Goal: Find contact information: Find contact information

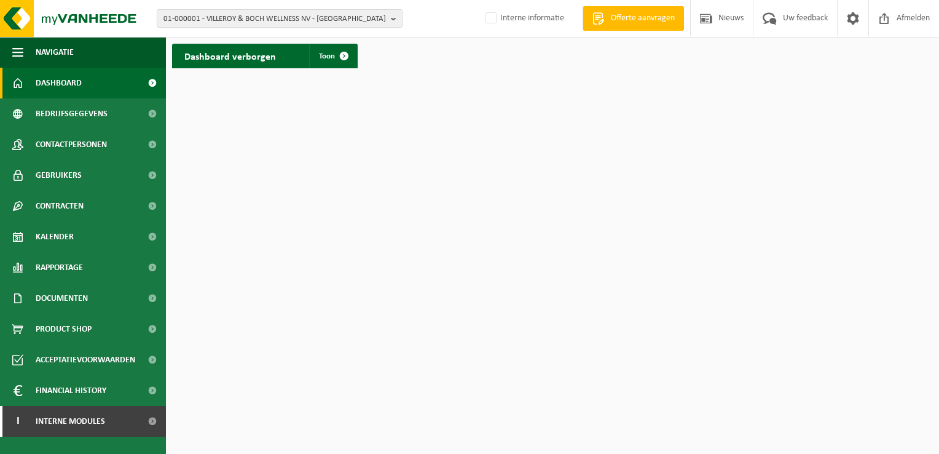
drag, startPoint x: 395, startPoint y: 17, endPoint x: 333, endPoint y: 32, distance: 63.2
click at [395, 17] on b "button" at bounding box center [396, 18] width 11 height 17
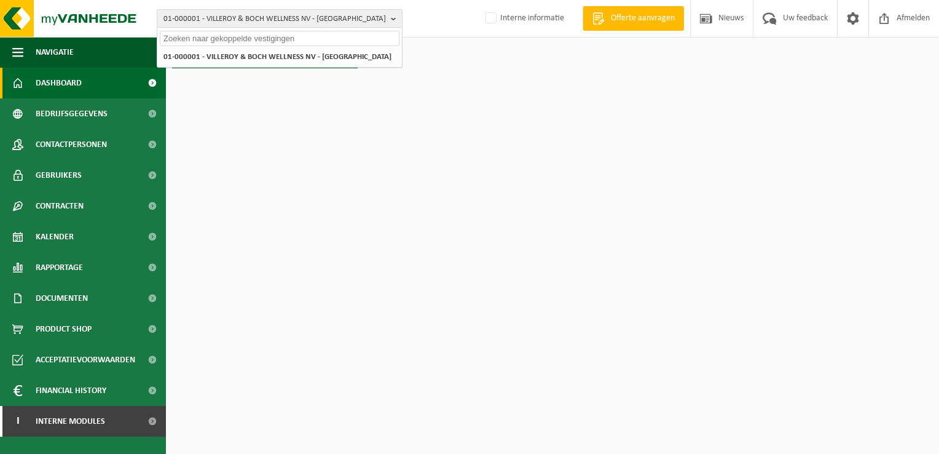
click at [205, 40] on input "text" at bounding box center [280, 38] width 240 height 15
paste input "01-072859"
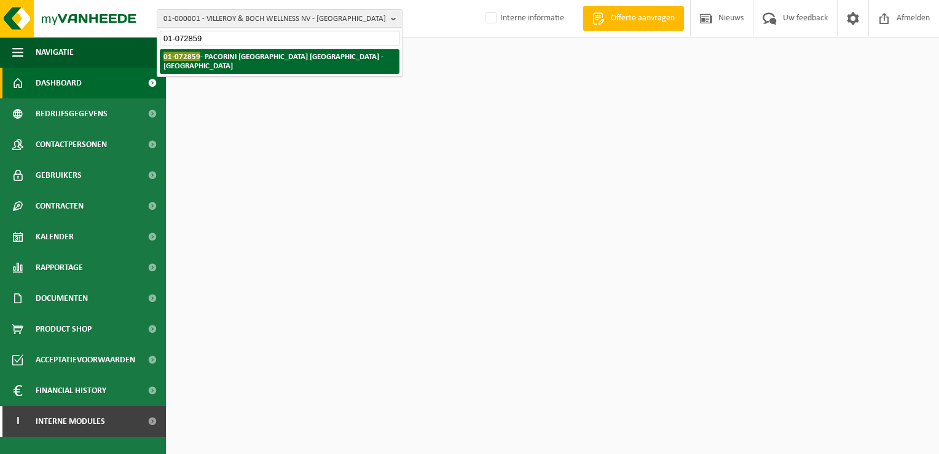
type input "01-072859"
click at [224, 53] on strong "01-072859 - PACORINI ANTWERPEN NV - ANTWERPEN" at bounding box center [274, 61] width 220 height 18
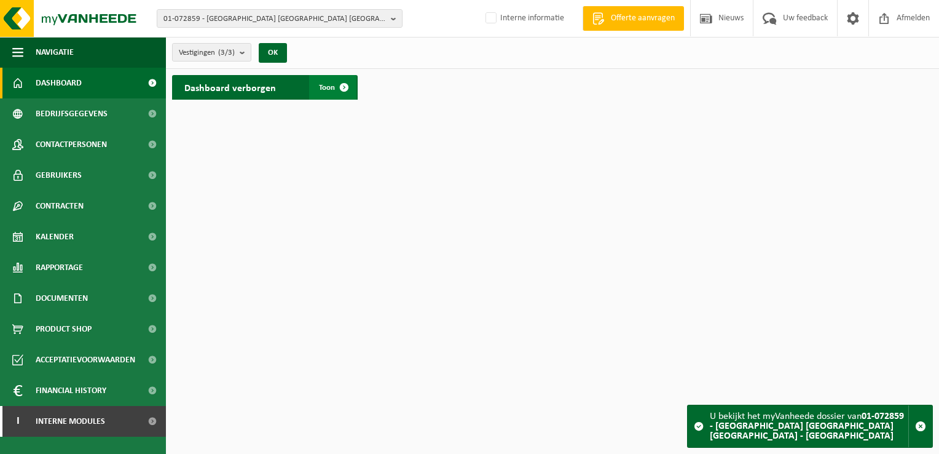
click at [341, 84] on span at bounding box center [344, 87] width 25 height 25
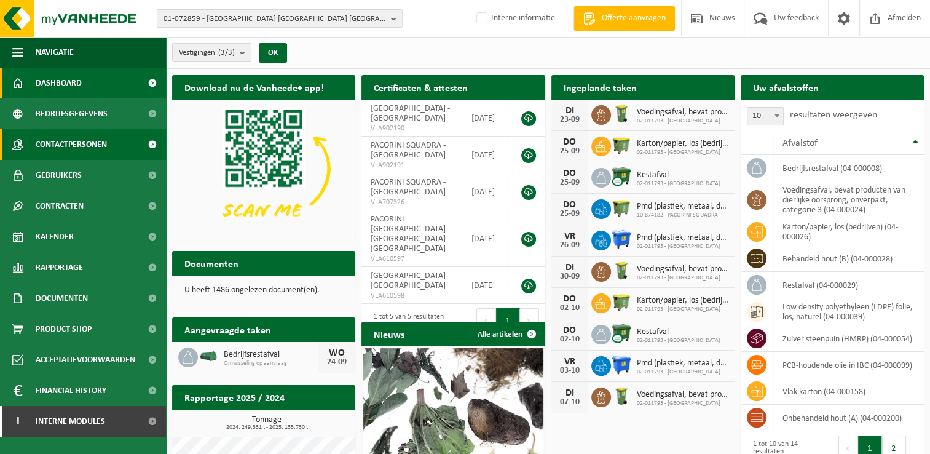
click at [143, 141] on span at bounding box center [152, 144] width 28 height 31
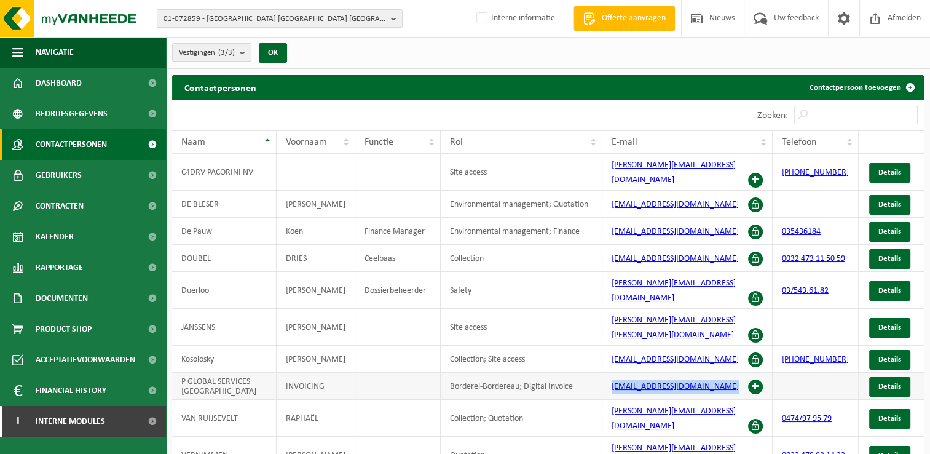
drag, startPoint x: 605, startPoint y: 360, endPoint x: 724, endPoint y: 357, distance: 119.3
click at [724, 373] on td "invoice.antwerp@pacorini.com" at bounding box center [687, 386] width 170 height 27
copy link "invoice.antwerp@pacorini.com"
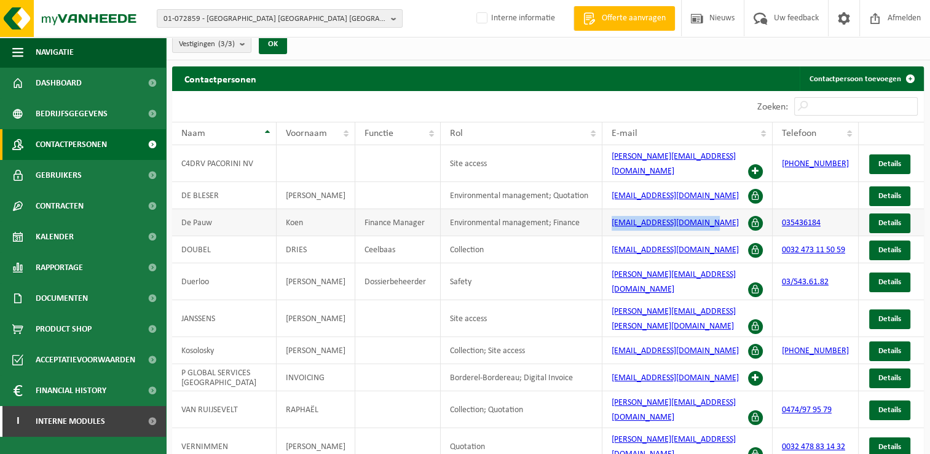
drag, startPoint x: 604, startPoint y: 211, endPoint x: 711, endPoint y: 209, distance: 107.0
click at [711, 209] on td "koen.depauw@pacorini.com" at bounding box center [687, 222] width 170 height 27
copy link "koen.depauw@pacorini.com"
